Goal: Transaction & Acquisition: Purchase product/service

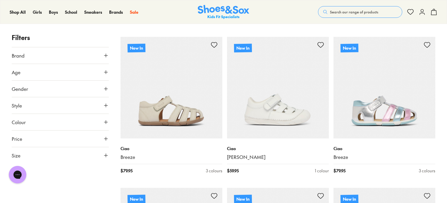
scroll to position [385, 0]
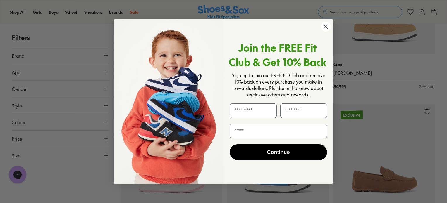
scroll to position [1678, 0]
click at [323, 29] on circle "Close dialog" at bounding box center [326, 27] width 10 height 10
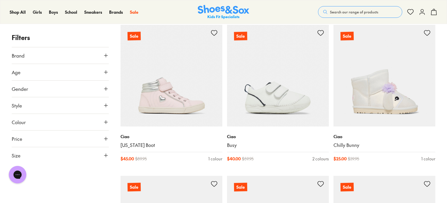
scroll to position [2666, 0]
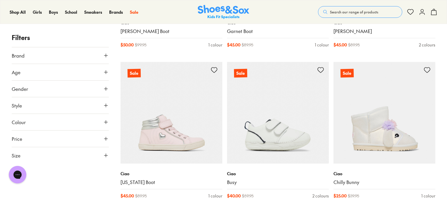
scroll to position [2628, 0]
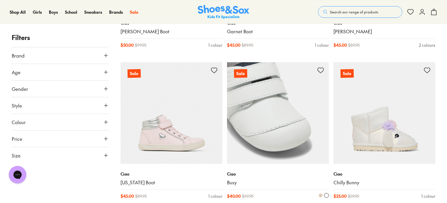
click at [263, 159] on img at bounding box center [278, 113] width 102 height 102
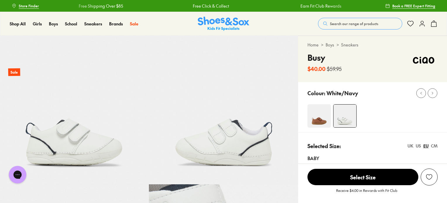
select select "*"
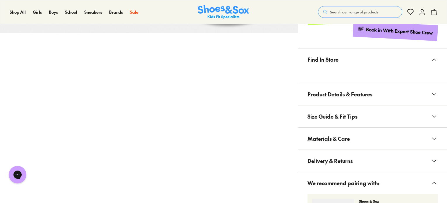
scroll to position [301, 0]
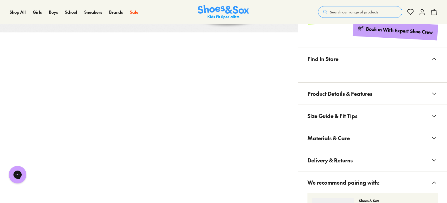
click at [432, 91] on icon at bounding box center [434, 93] width 7 height 7
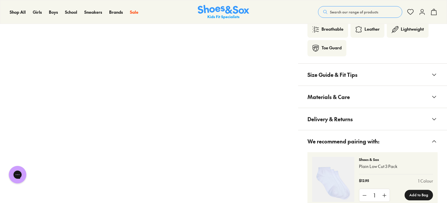
scroll to position [489, 0]
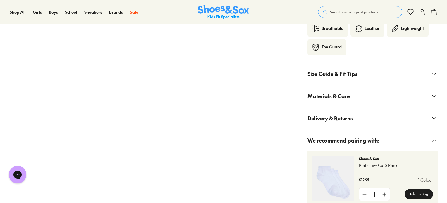
click at [422, 73] on button "Size Guide & Fit Tips" at bounding box center [372, 74] width 149 height 22
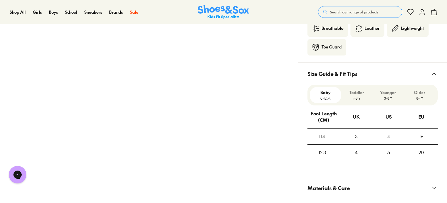
click at [357, 97] on p "1-3 Y" at bounding box center [357, 98] width 27 height 5
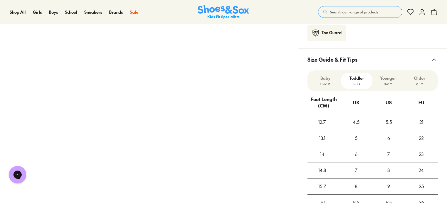
scroll to position [503, 0]
click at [324, 77] on p "Baby" at bounding box center [325, 79] width 27 height 6
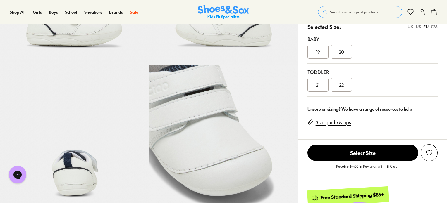
scroll to position [0, 0]
